Goal: Task Accomplishment & Management: Manage account settings

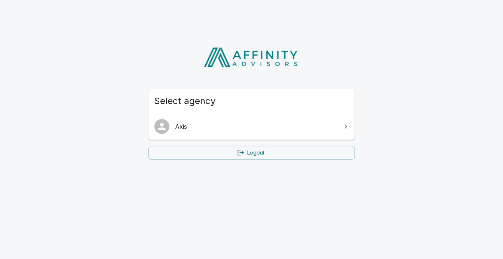
click at [324, 125] on span "Axis" at bounding box center [256, 126] width 162 height 9
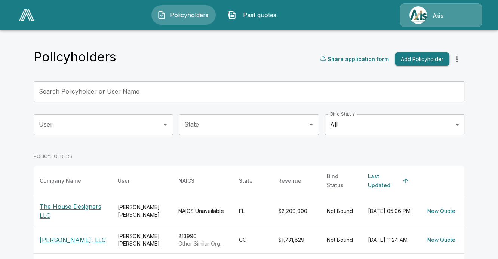
click at [418, 18] on div "Axis" at bounding box center [441, 15] width 82 height 24
drag, startPoint x: 447, startPoint y: 18, endPoint x: 393, endPoint y: 7, distance: 54.6
click at [446, 17] on div "Axis" at bounding box center [441, 15] width 82 height 24
click at [25, 15] on img at bounding box center [26, 14] width 15 height 11
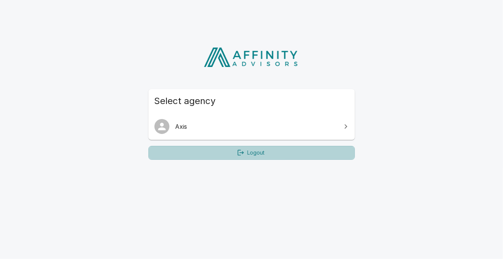
click at [245, 152] on link "Logout" at bounding box center [252, 153] width 207 height 14
